Goal: Navigation & Orientation: Understand site structure

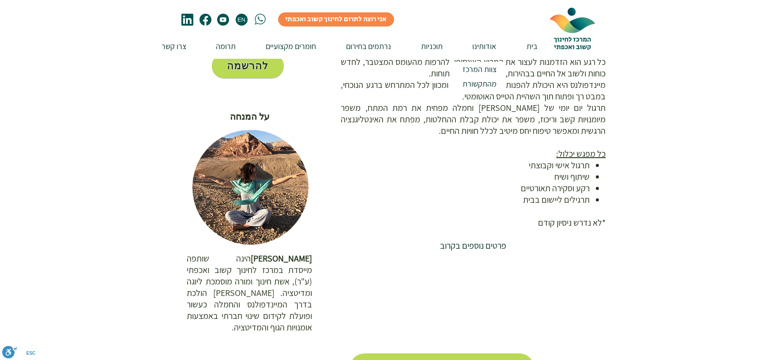
scroll to position [294, 0]
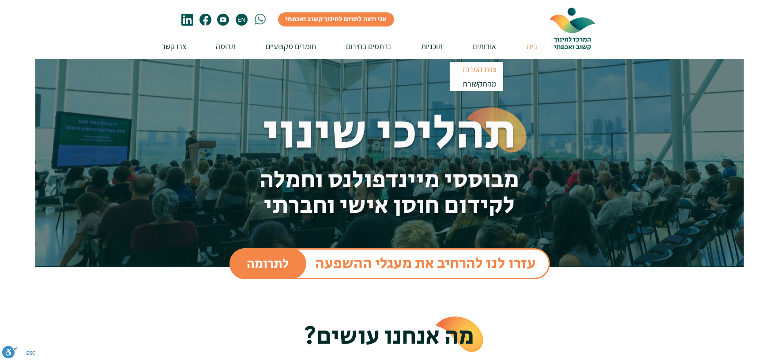
click at [483, 68] on p "צוות המרכז" at bounding box center [480, 69] width 42 height 15
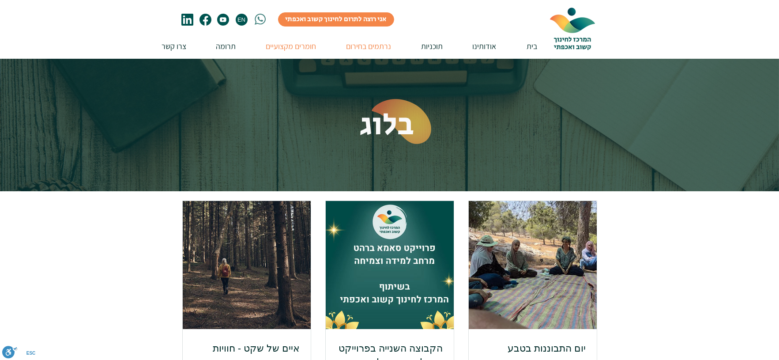
click at [361, 43] on p "נרתמים בחירום" at bounding box center [369, 46] width 54 height 25
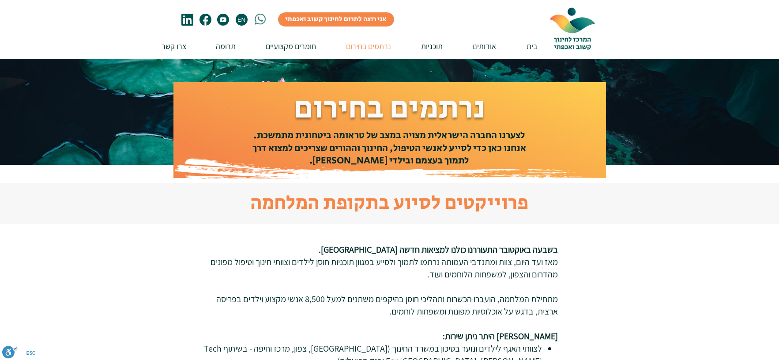
click at [221, 19] on icon "#comp-krd896mt svg [data-color="1"] {fill: #005450;}" at bounding box center [223, 20] width 12 height 12
